Goal: Contribute content: Add original content to the website for others to see

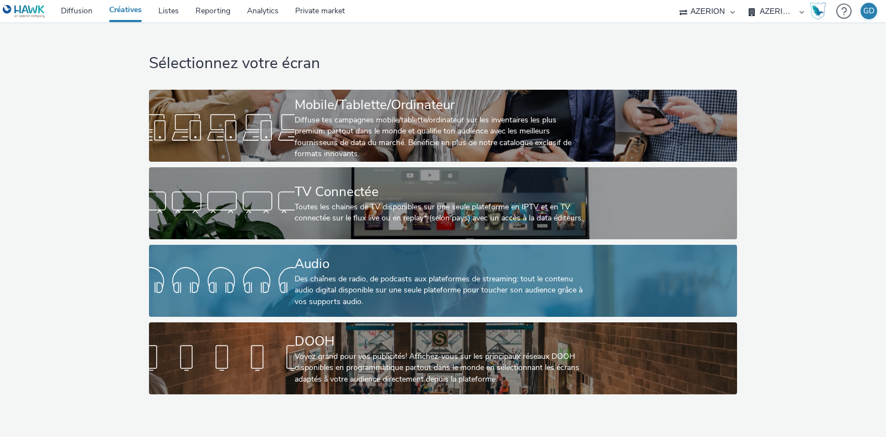
click at [347, 276] on div "Des chaînes de radio, de podcasts aux plateformes de streaming: tout le contenu…" at bounding box center [441, 291] width 292 height 34
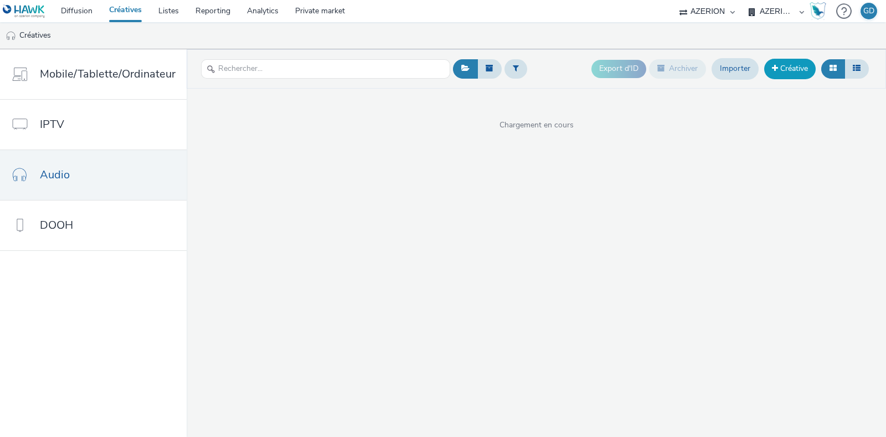
click at [796, 66] on link "Créative" at bounding box center [790, 69] width 52 height 20
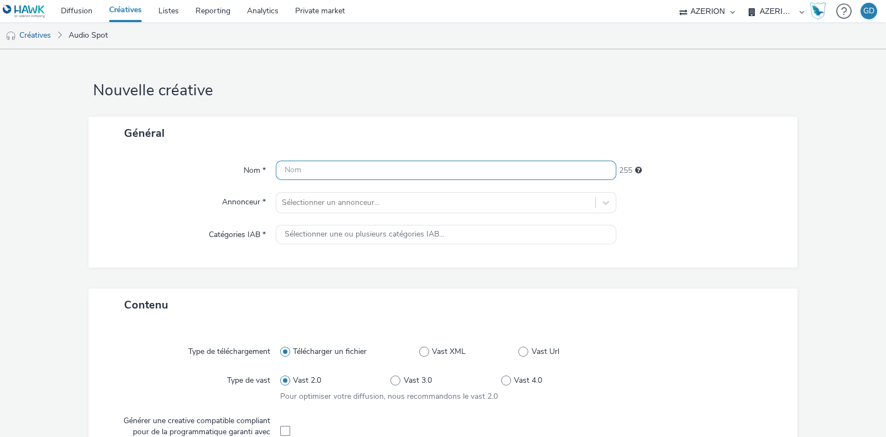
click at [376, 170] on input "text" at bounding box center [446, 170] width 341 height 19
type input "p"
type input "s"
type input "Spot_Rentrée25_Paypal"
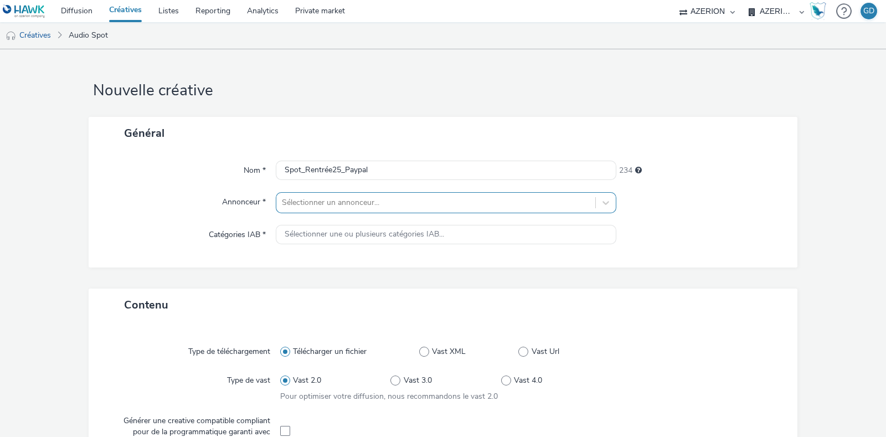
click at [353, 198] on div at bounding box center [436, 202] width 308 height 13
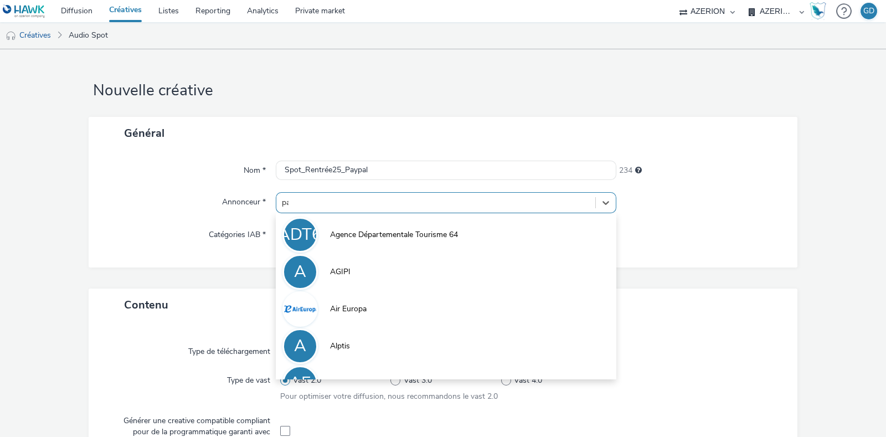
type input "pay"
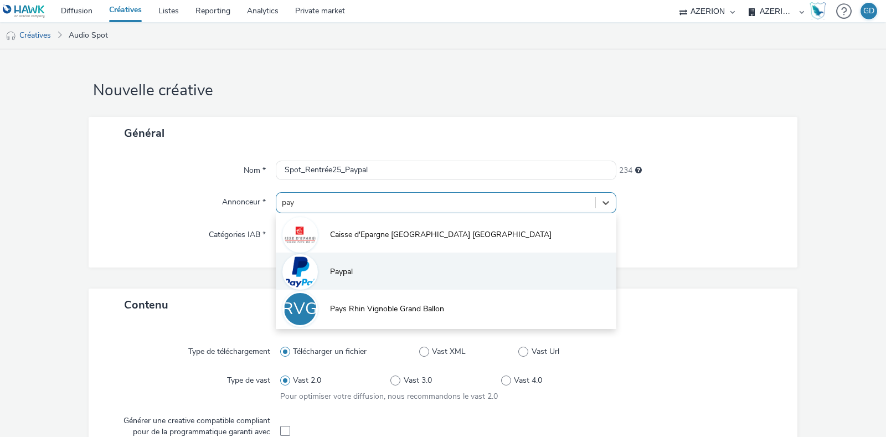
click at [345, 271] on span "Paypal" at bounding box center [341, 271] width 23 height 11
type input "[URL][DOMAIN_NAME]"
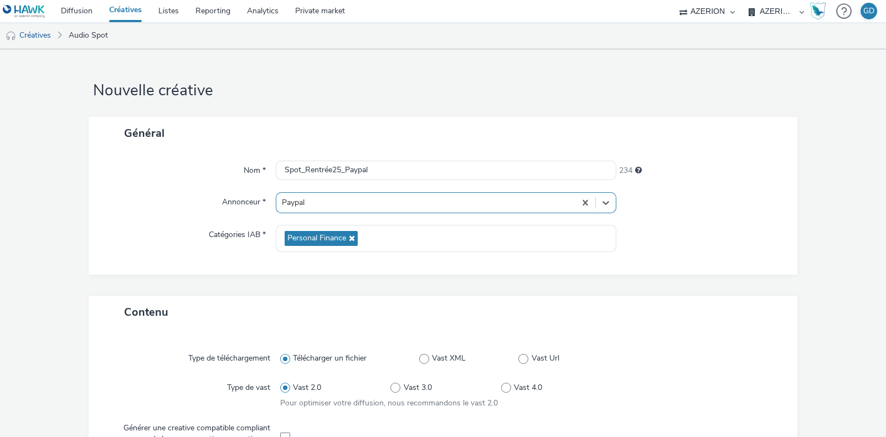
scroll to position [208, 0]
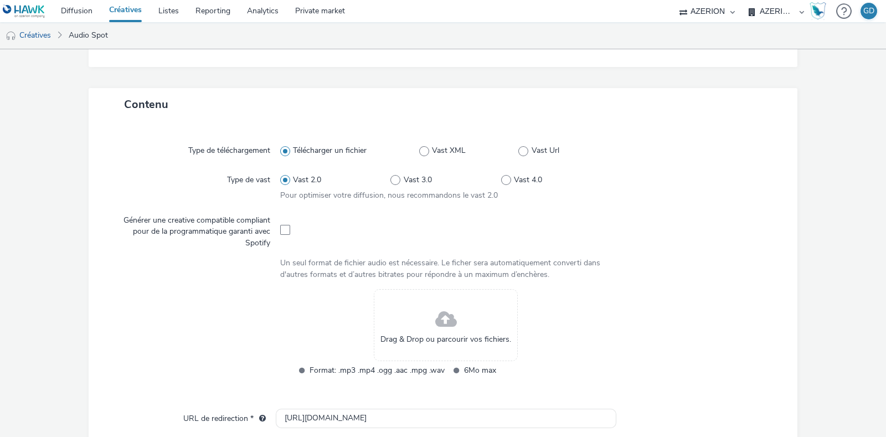
click at [428, 325] on div "Drag & Drop ou parcourir vos fichiers." at bounding box center [446, 325] width 144 height 72
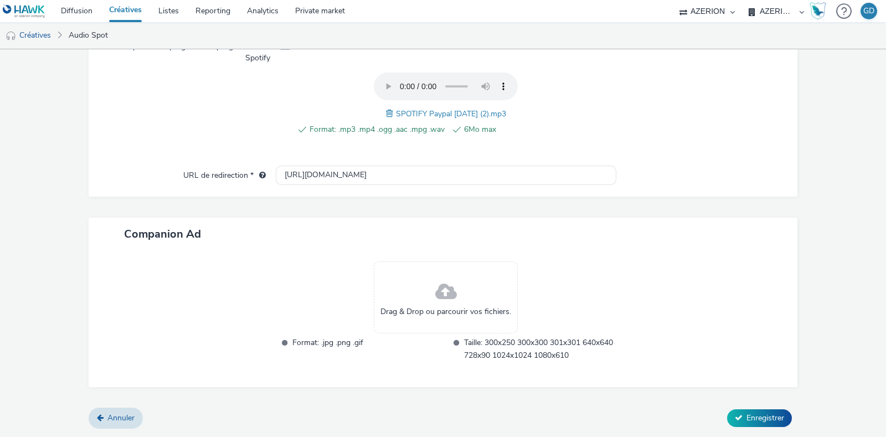
scroll to position [380, 0]
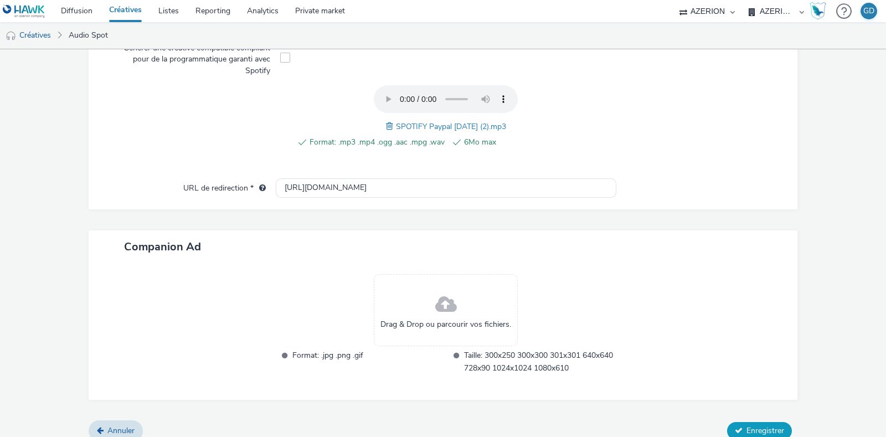
click at [763, 425] on span "Enregistrer" at bounding box center [766, 430] width 38 height 11
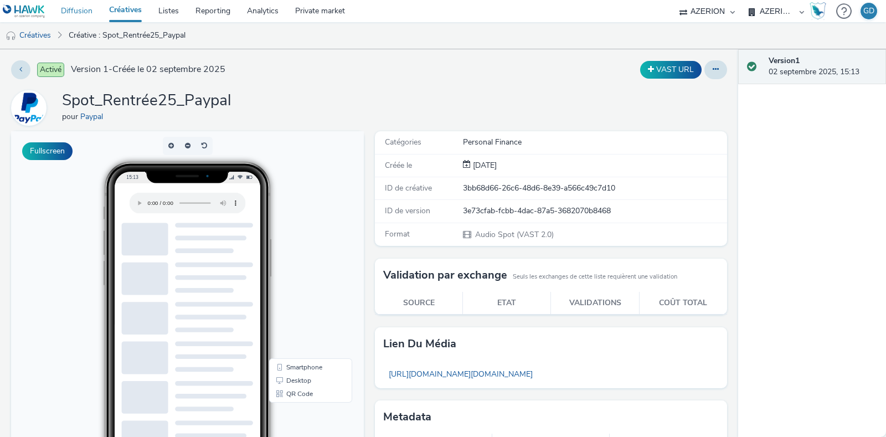
click at [80, 7] on link "Diffusion" at bounding box center [77, 11] width 48 height 22
